Goal: Find specific page/section

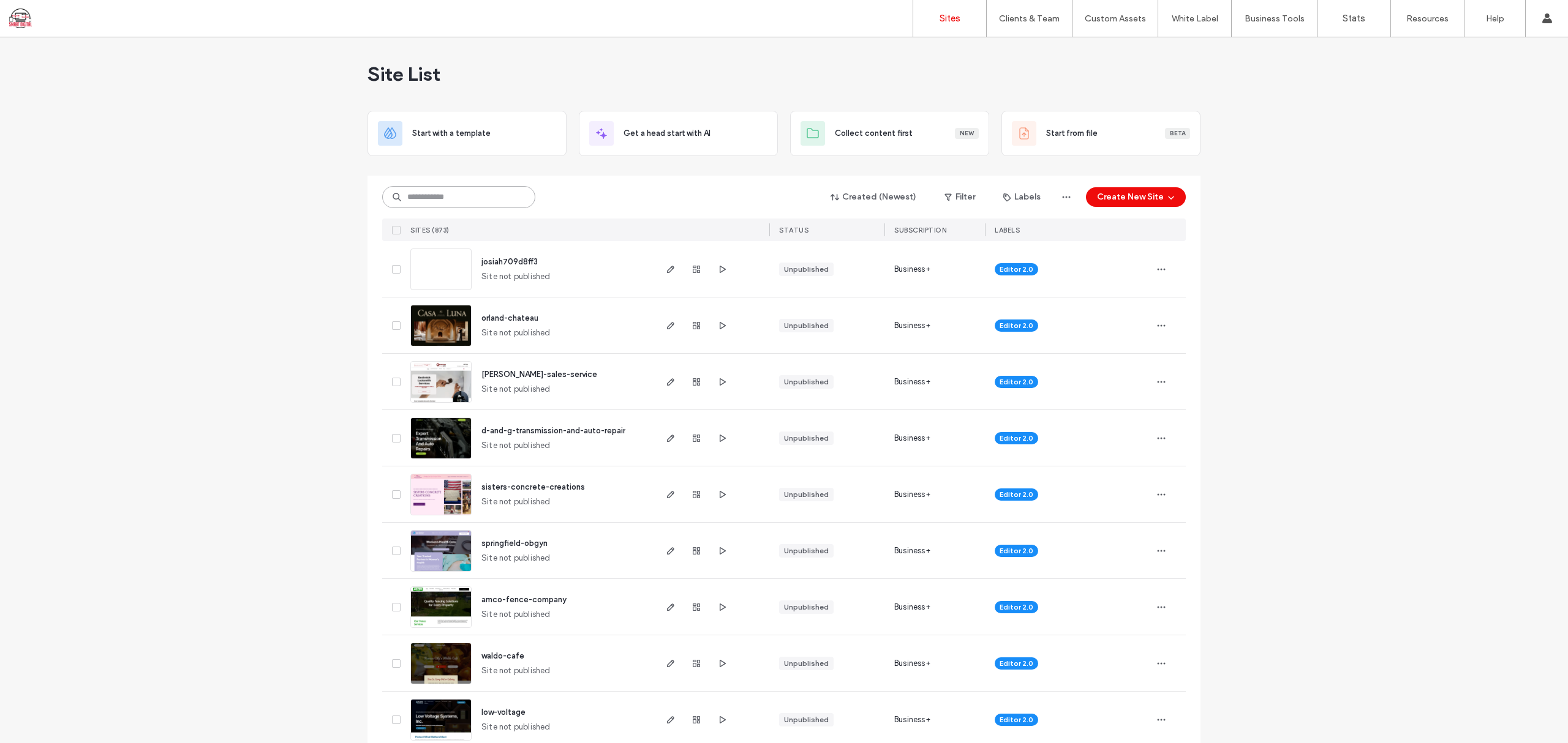
click at [454, 200] on input at bounding box center [459, 197] width 153 height 22
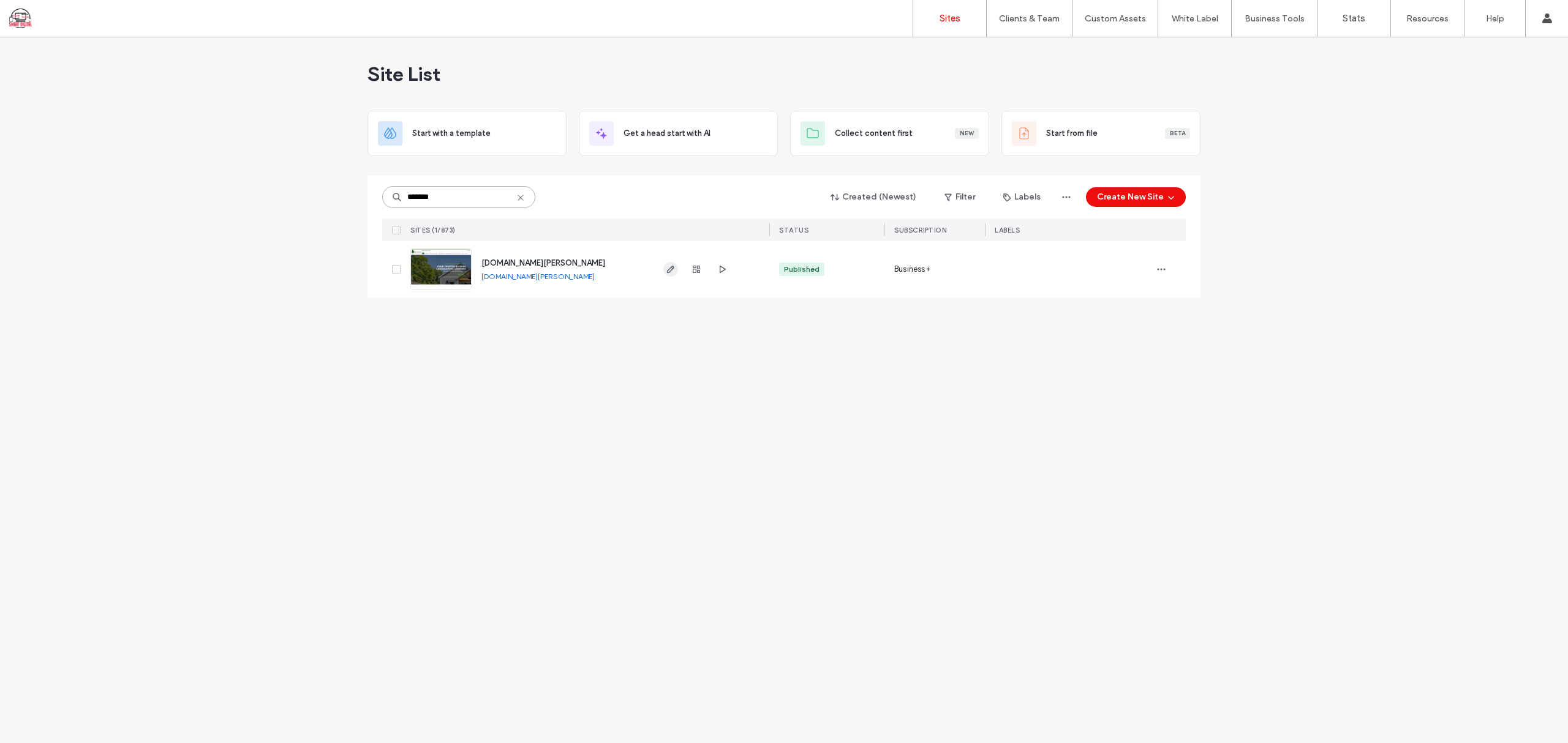
type input "*******"
click at [664, 269] on span "button" at bounding box center [670, 269] width 15 height 15
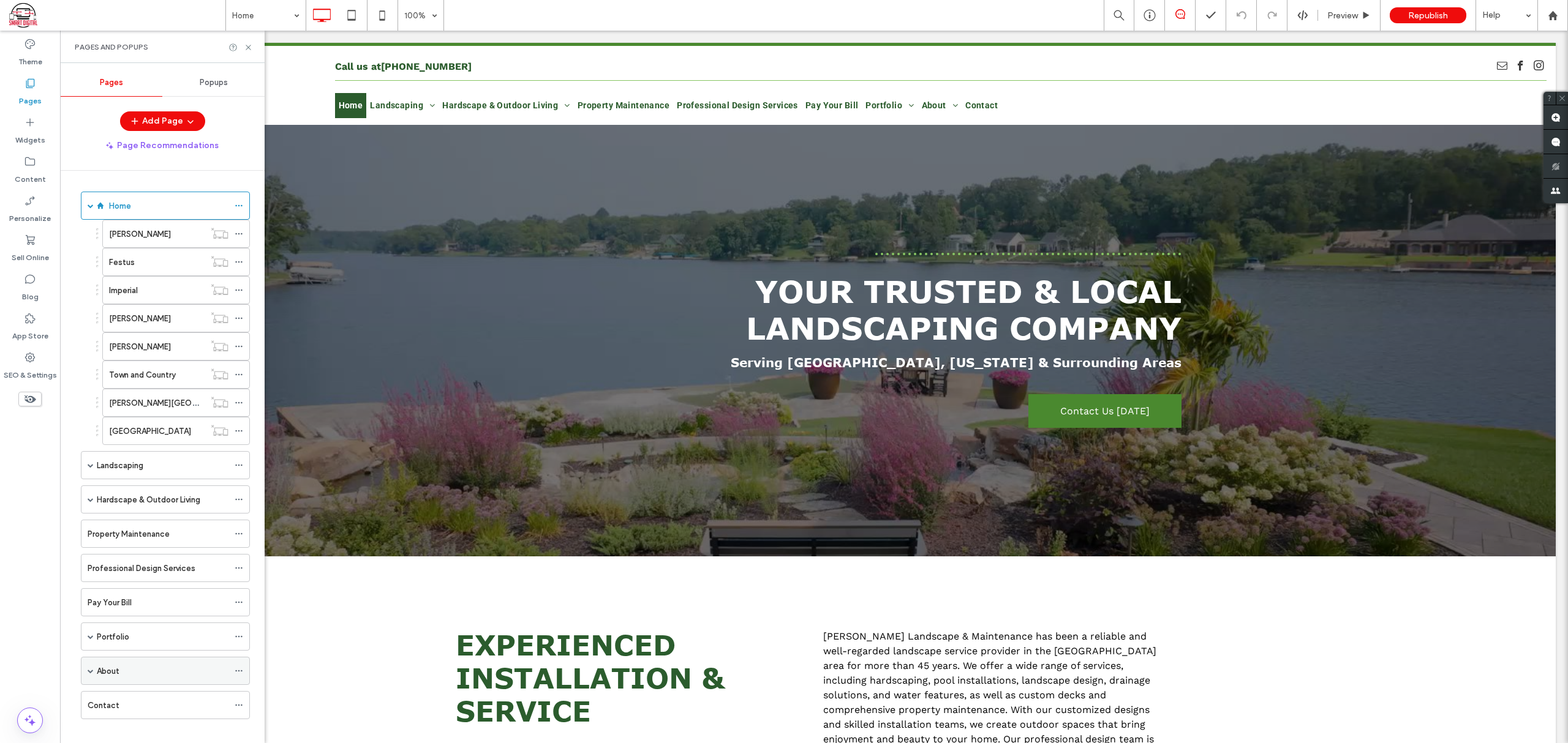
click at [88, 674] on span at bounding box center [90, 670] width 6 height 6
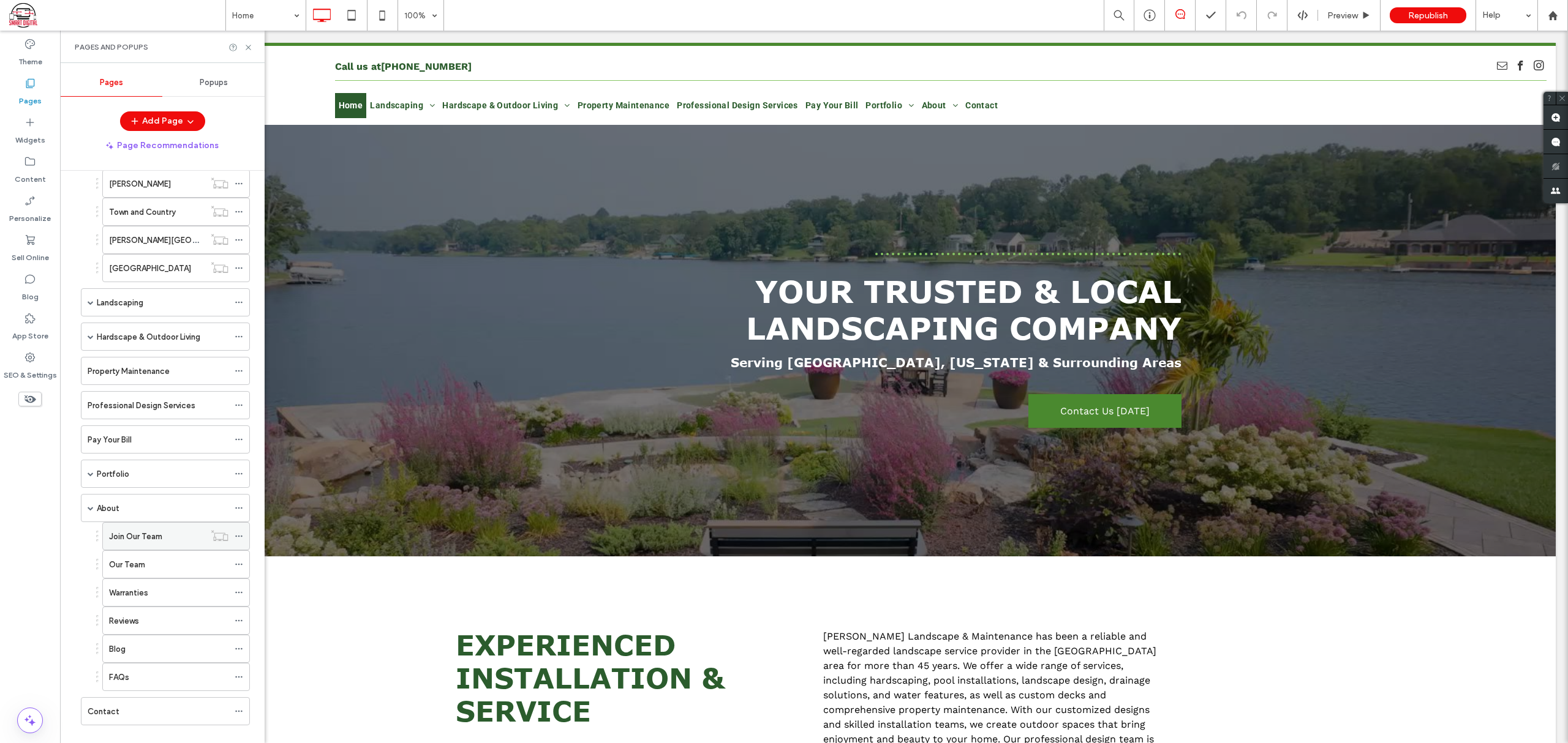
click at [131, 540] on label "Join Our Team" at bounding box center [136, 536] width 53 height 21
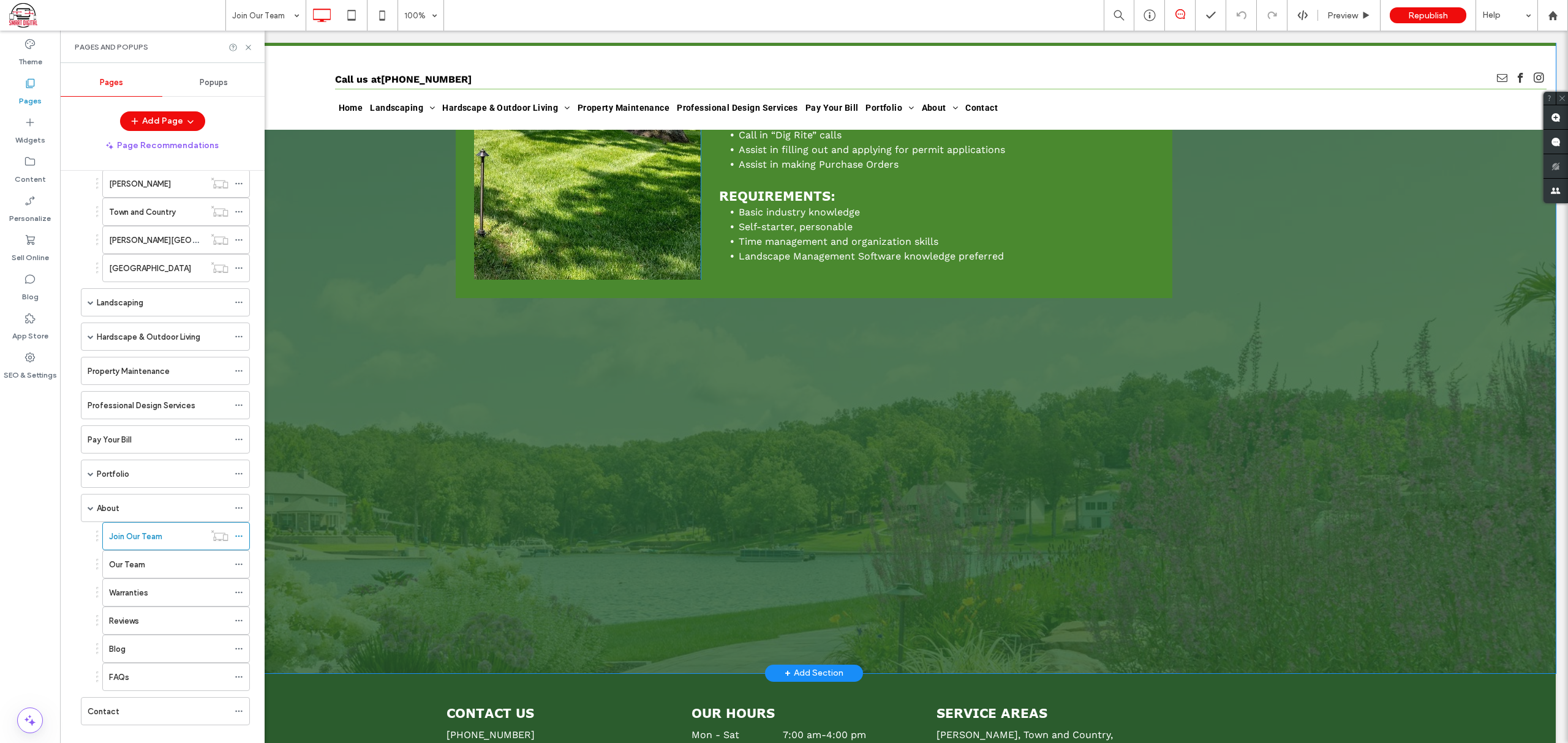
scroll to position [975, 0]
